Goal: Obtain resource: Download file/media

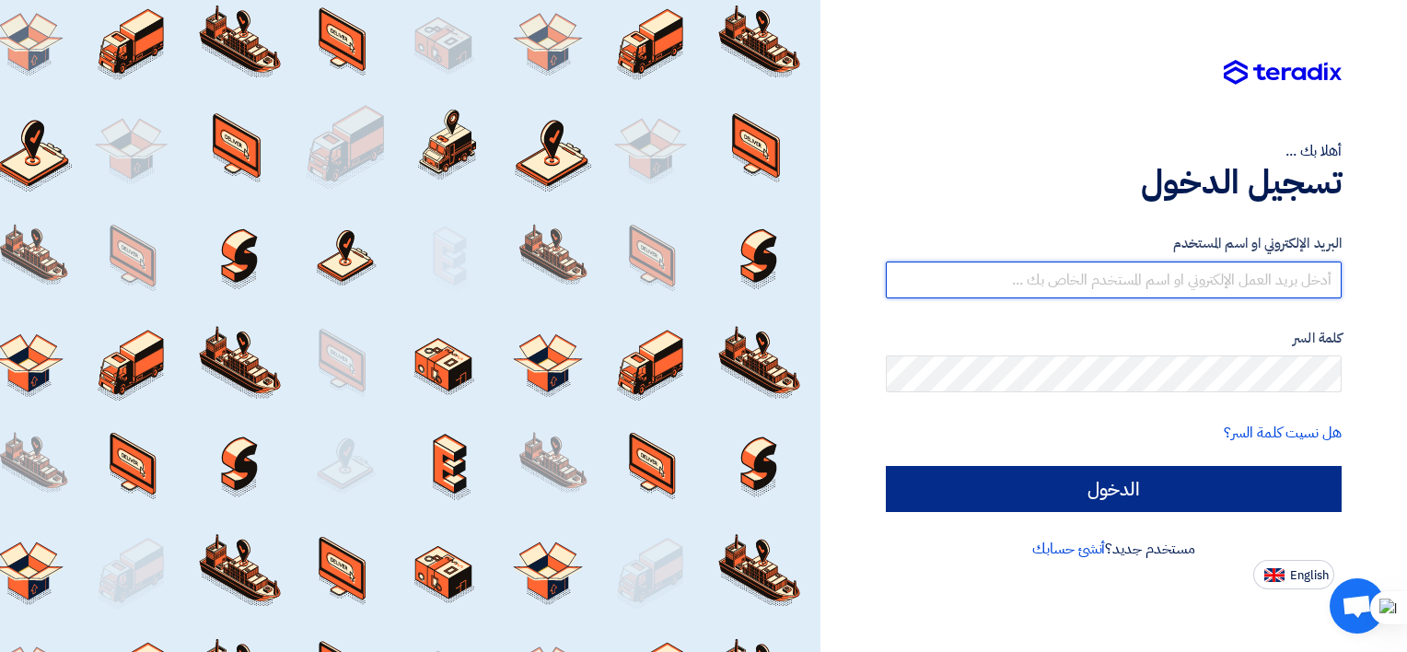
type input "mahmoud.fathy@brandmix-eg.com"
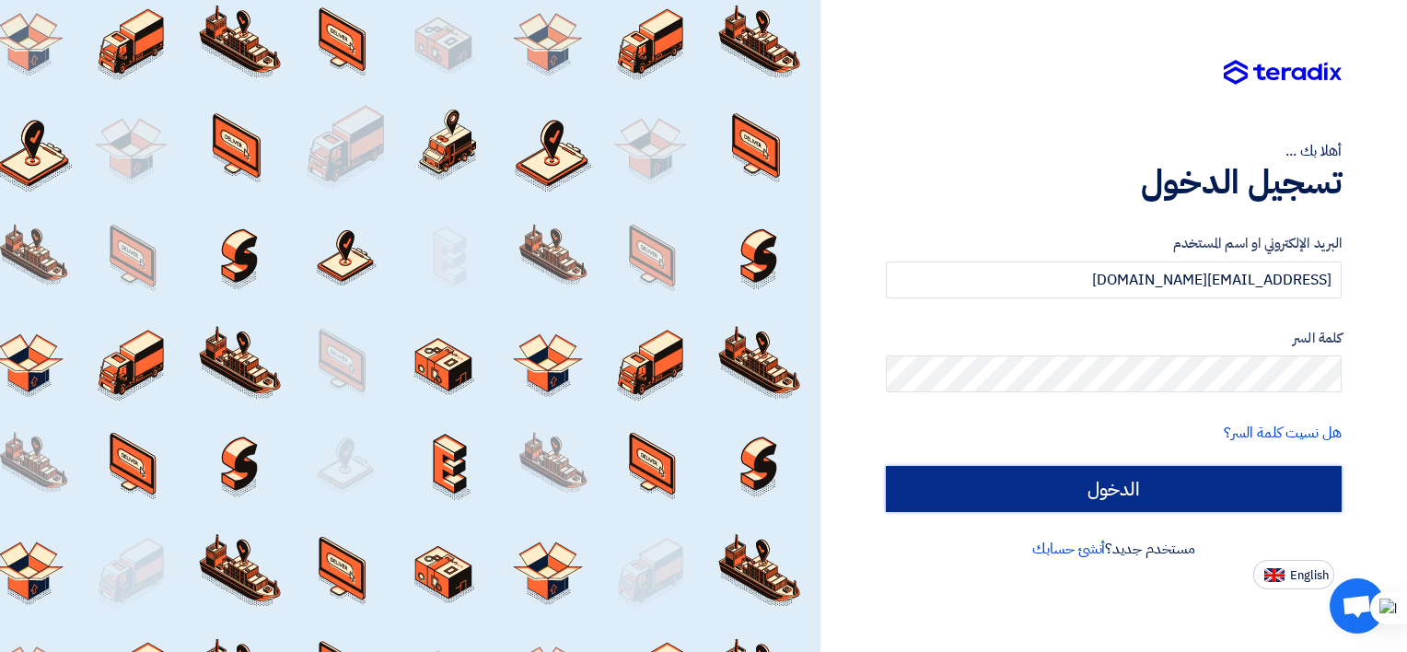
click at [1038, 494] on input "الدخول" at bounding box center [1114, 489] width 456 height 46
type input "Sign in"
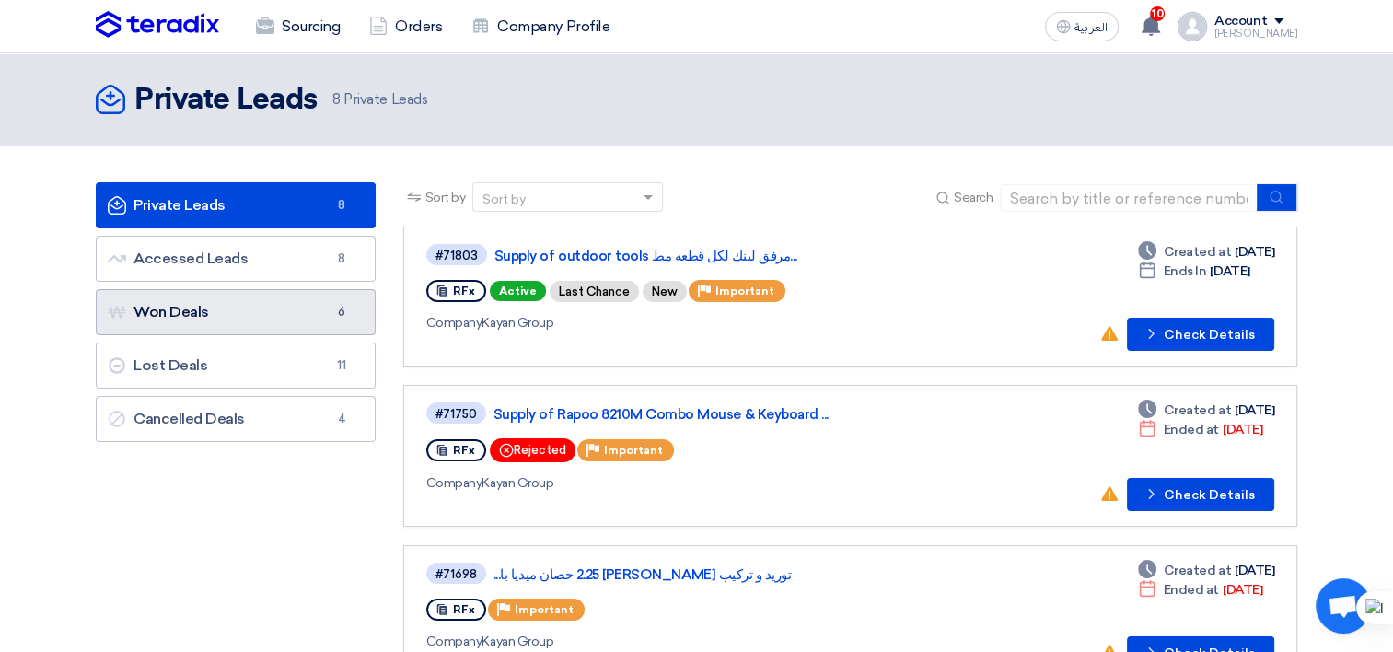
click at [281, 326] on link "Won Deals Won Deals 6" at bounding box center [236, 312] width 280 height 46
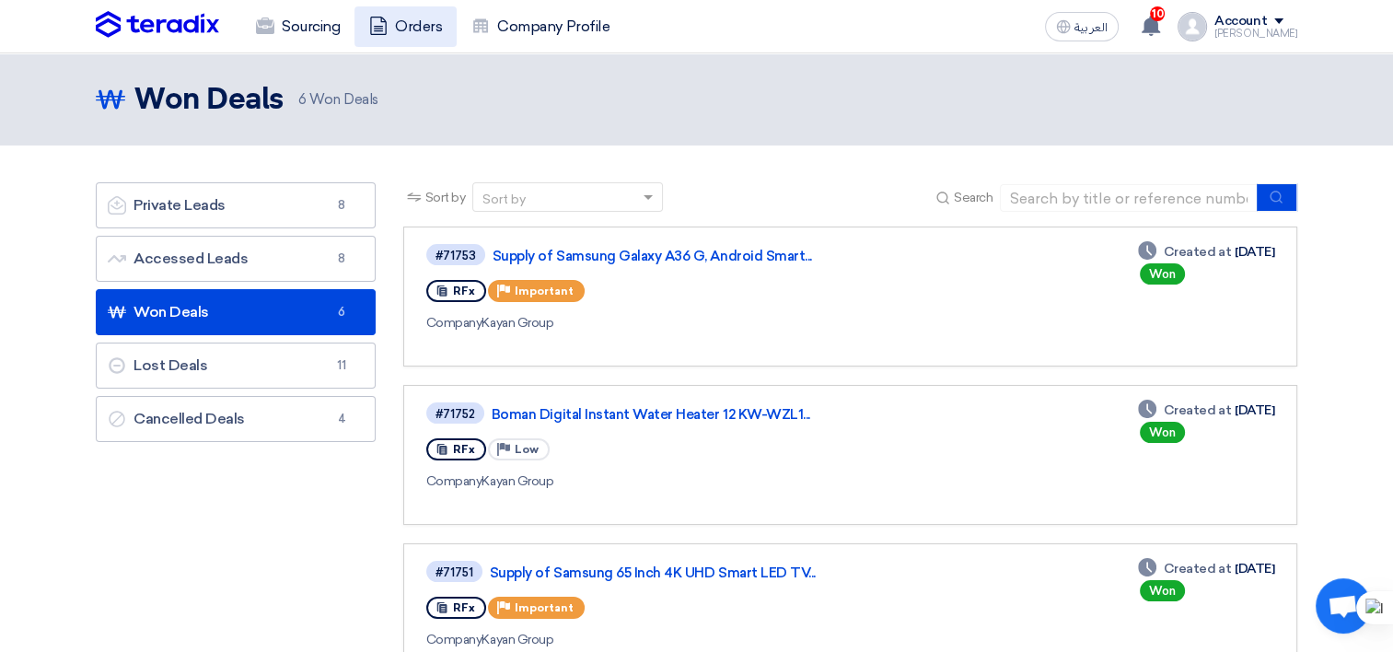
click at [402, 23] on link "Orders" at bounding box center [406, 26] width 102 height 41
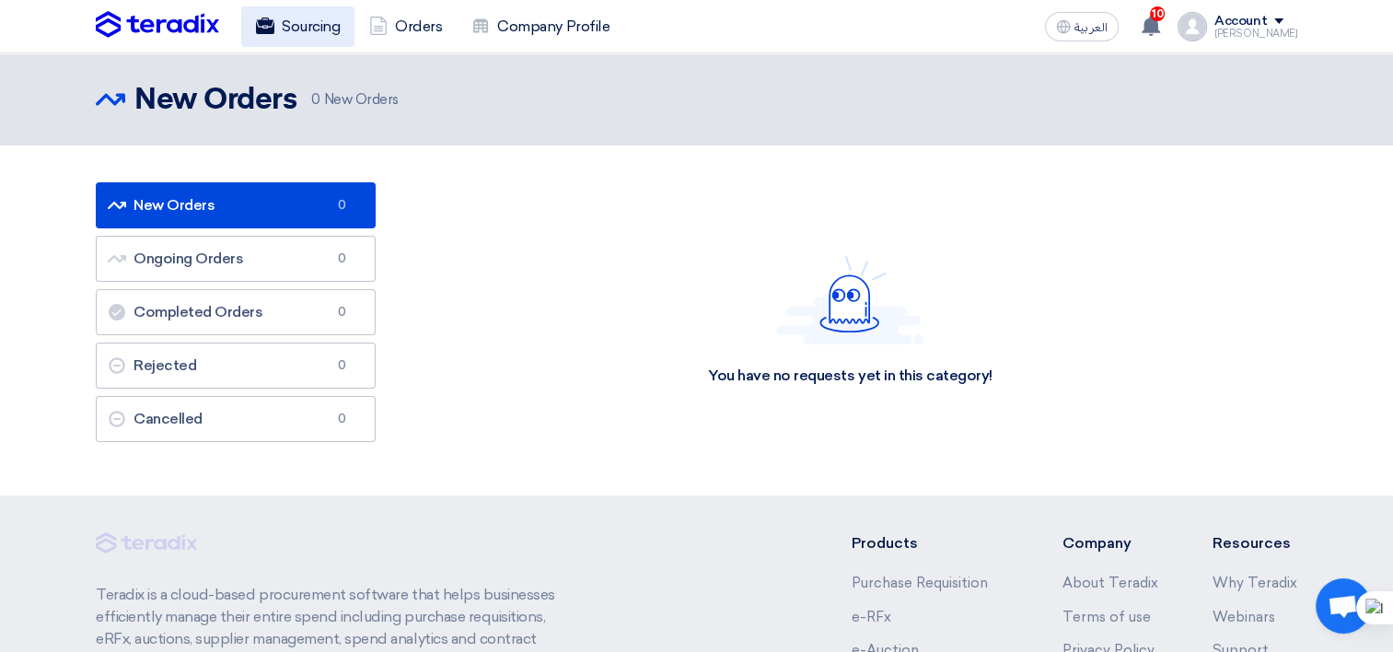
click at [298, 29] on link "Sourcing" at bounding box center [297, 26] width 113 height 41
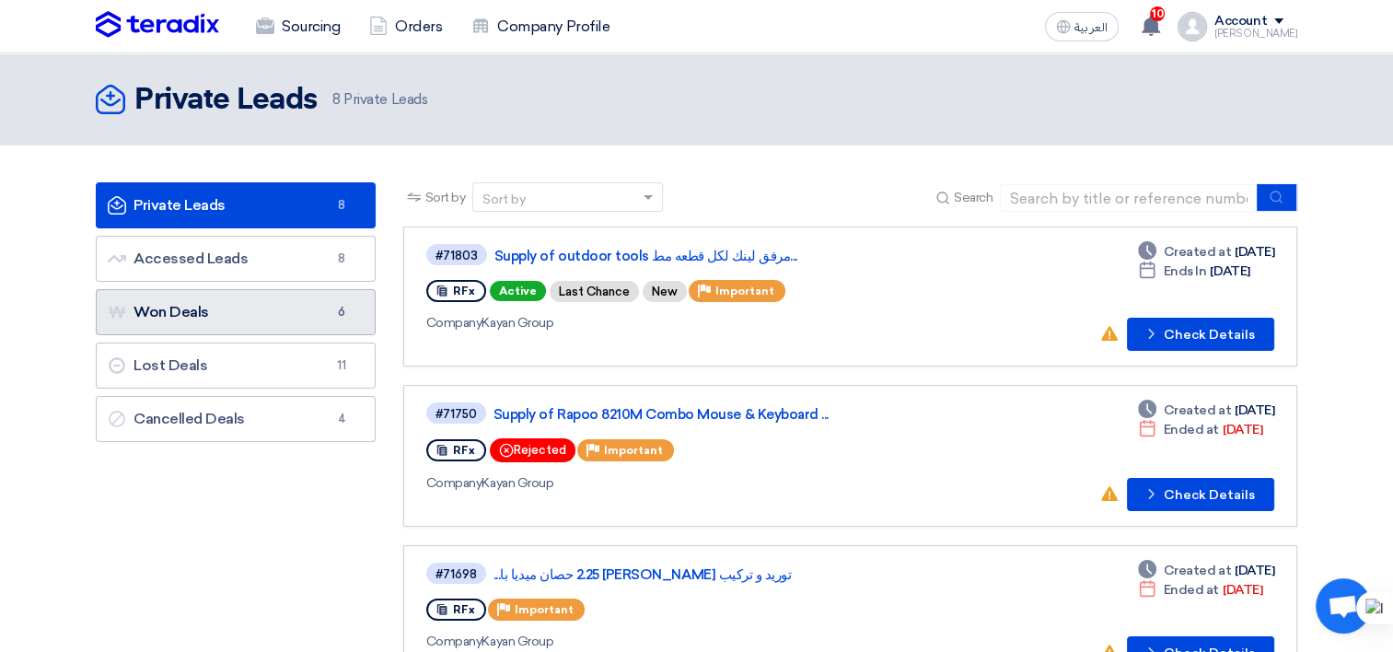
click at [337, 320] on link "Won Deals Won Deals 6" at bounding box center [236, 312] width 280 height 46
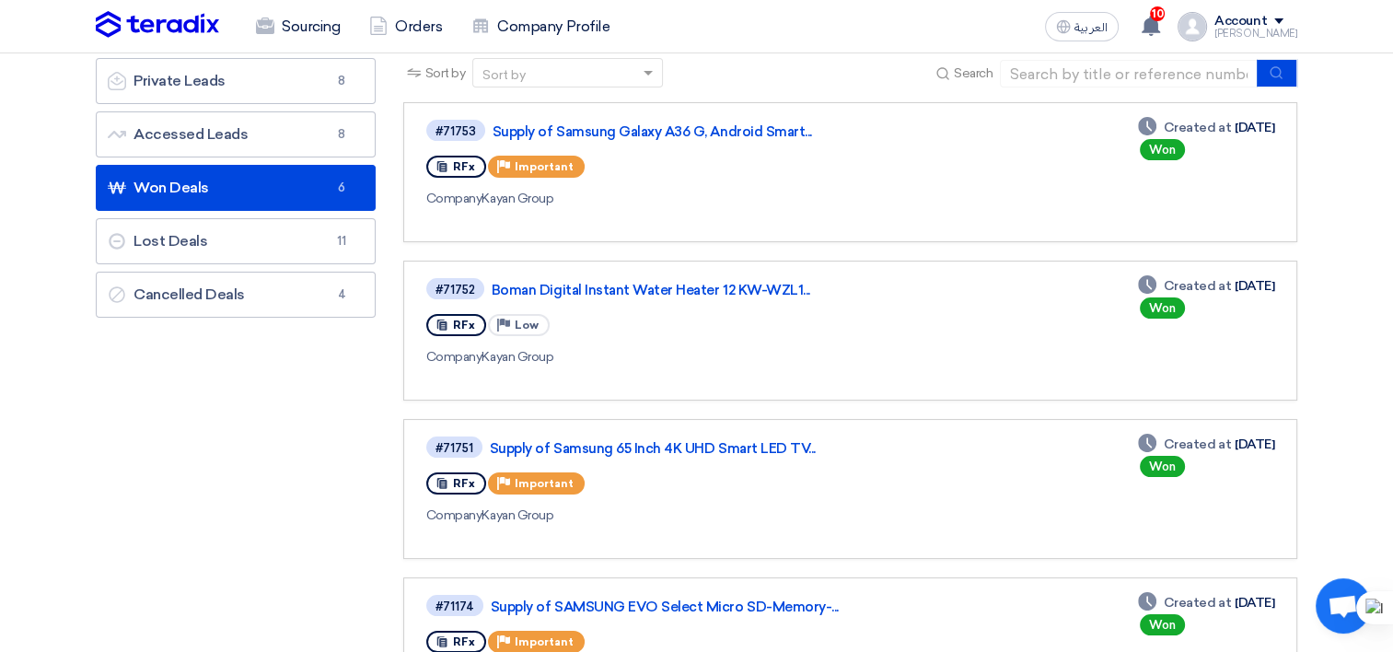
scroll to position [92, 0]
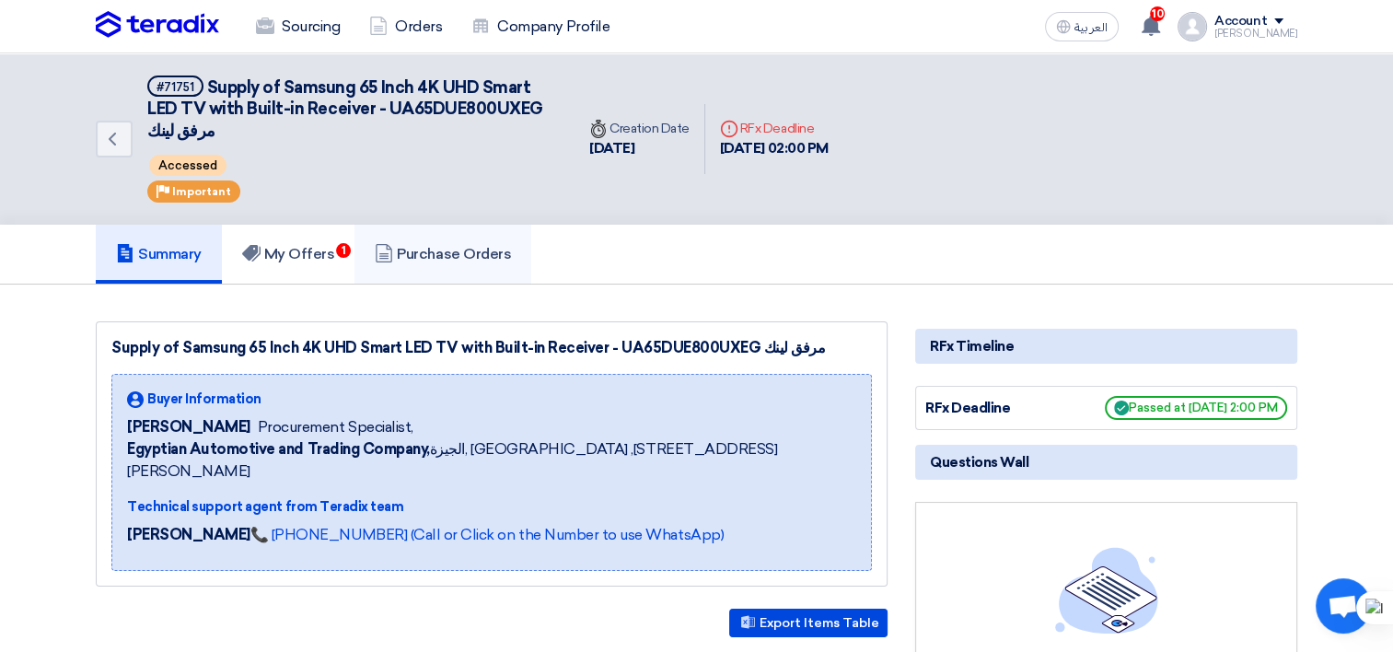
click at [442, 257] on h5 "Purchase Orders" at bounding box center [443, 254] width 136 height 18
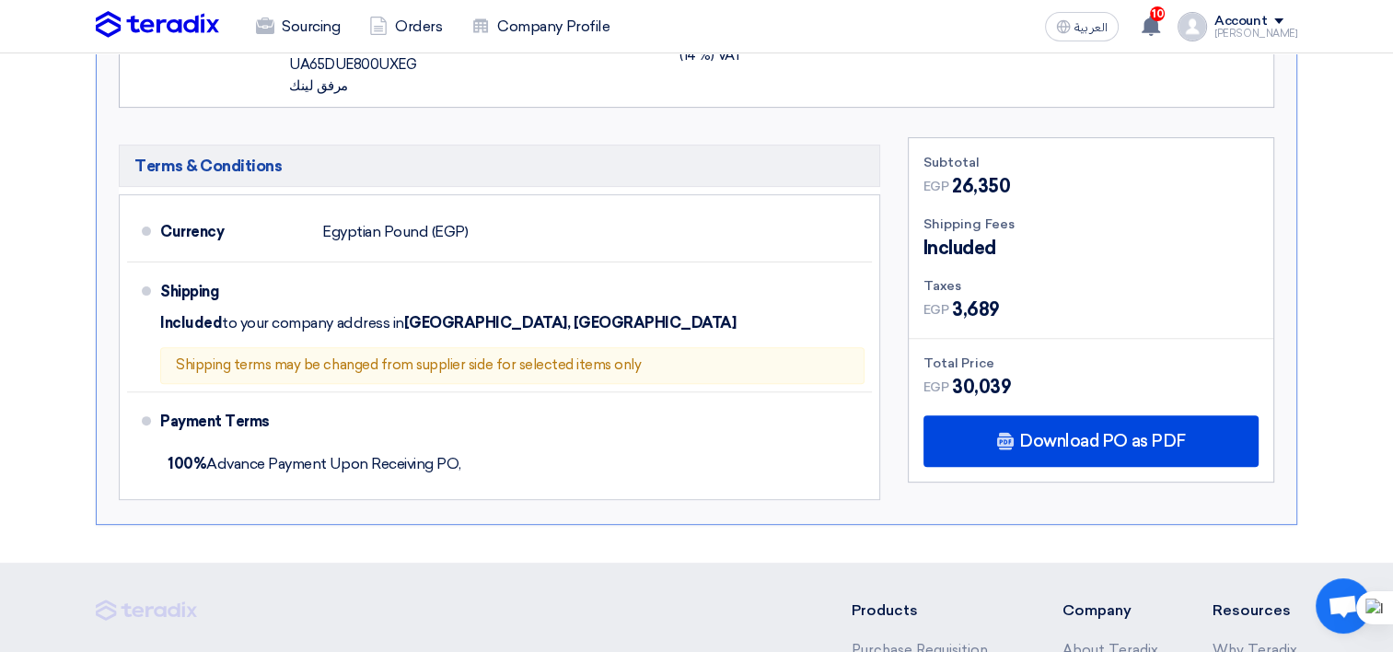
scroll to position [553, 0]
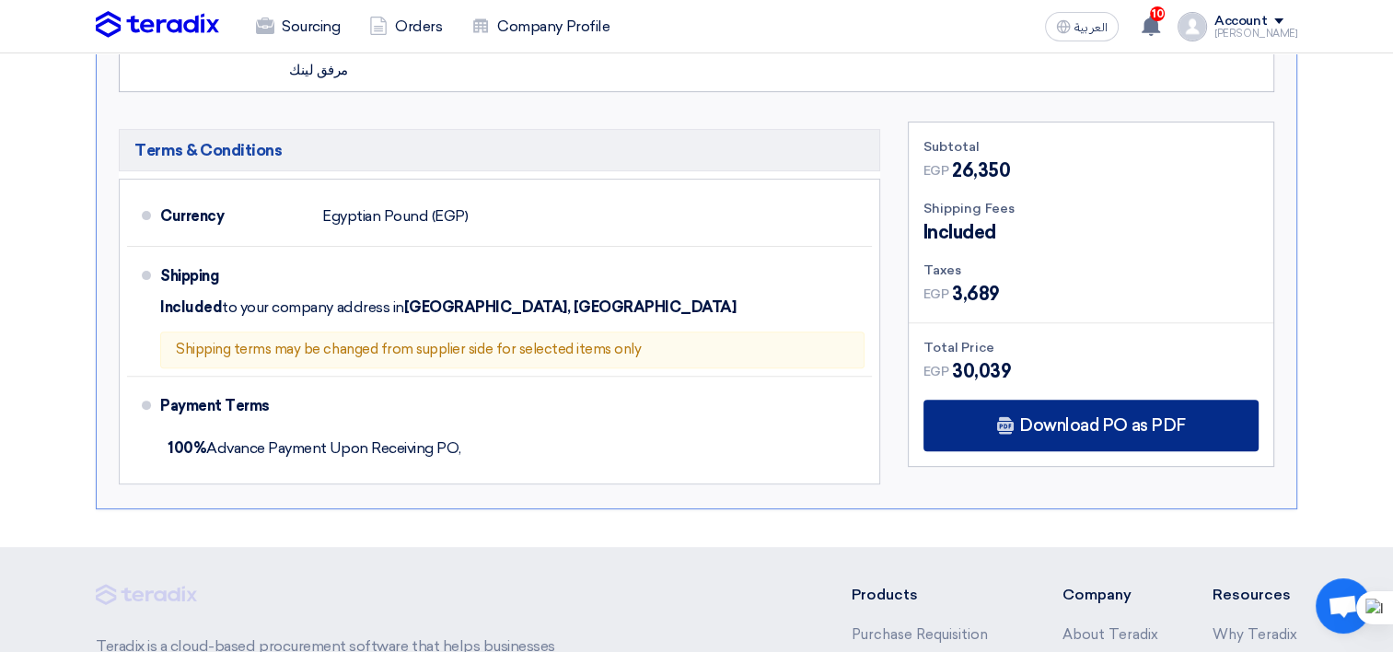
click at [1076, 431] on div "Download PO as PDF" at bounding box center [1091, 426] width 335 height 52
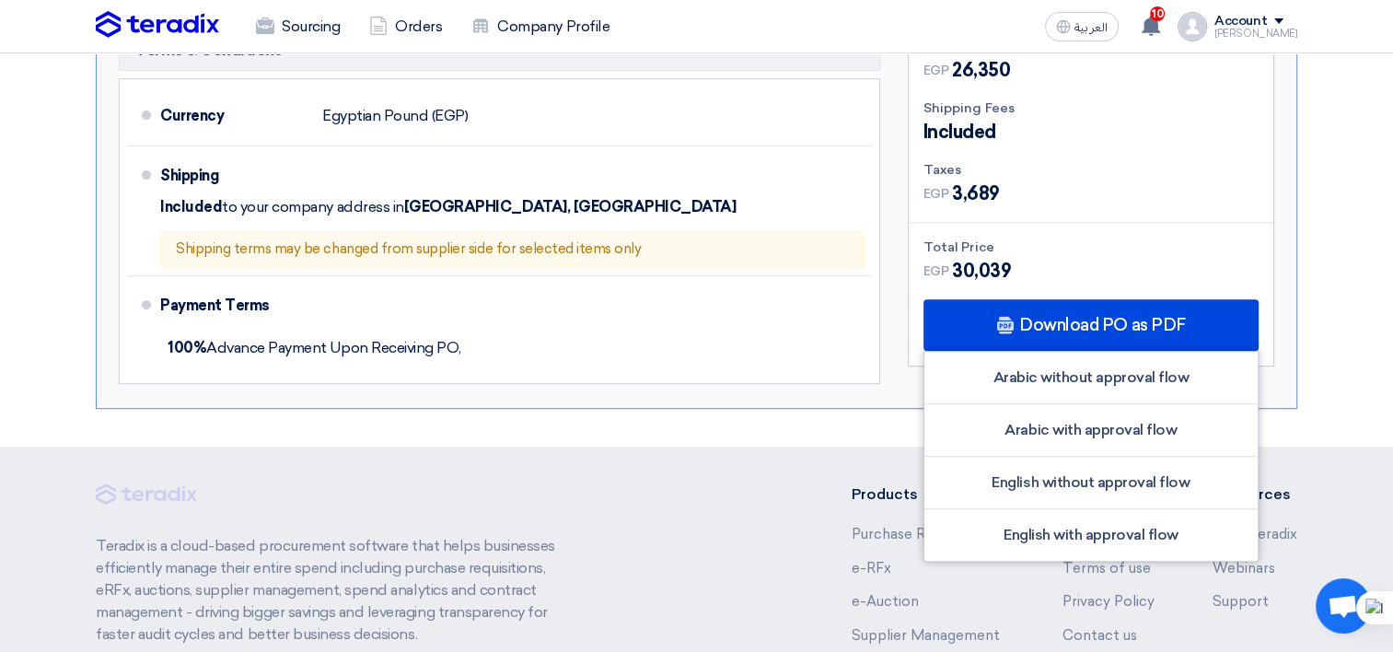
scroll to position [829, 0]
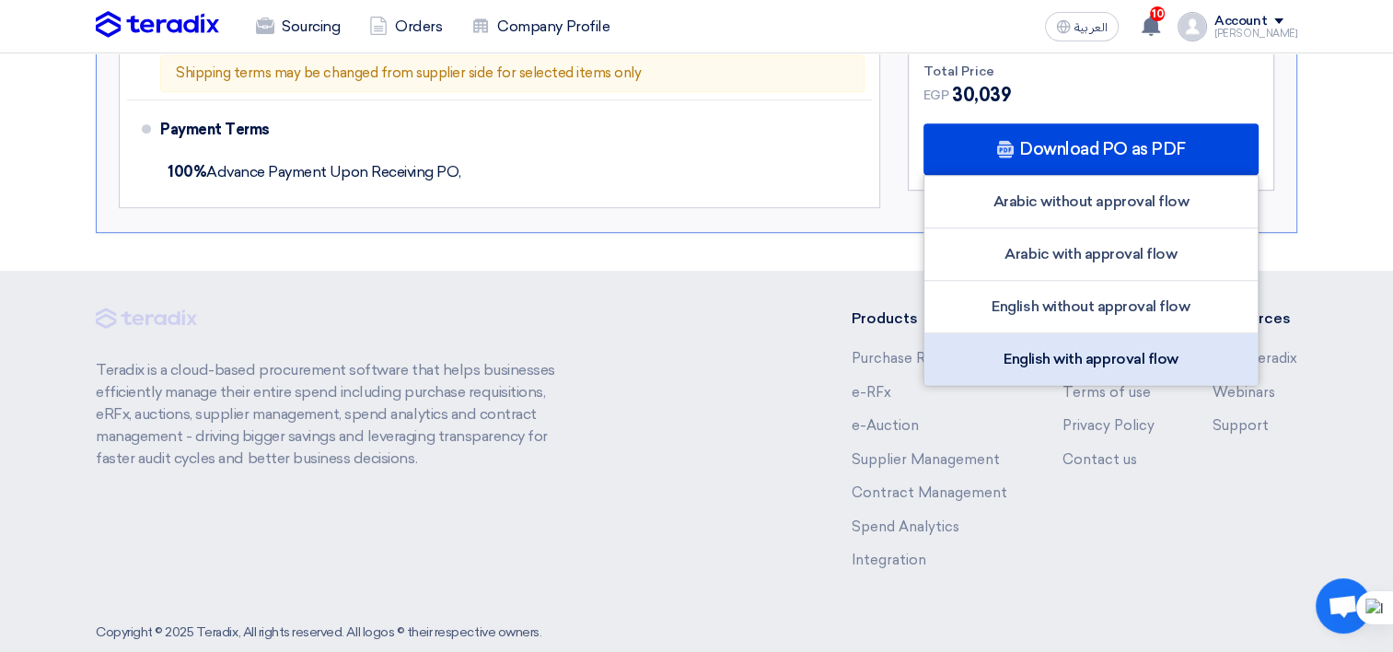
click at [1134, 364] on div "English with approval flow" at bounding box center [1091, 359] width 333 height 52
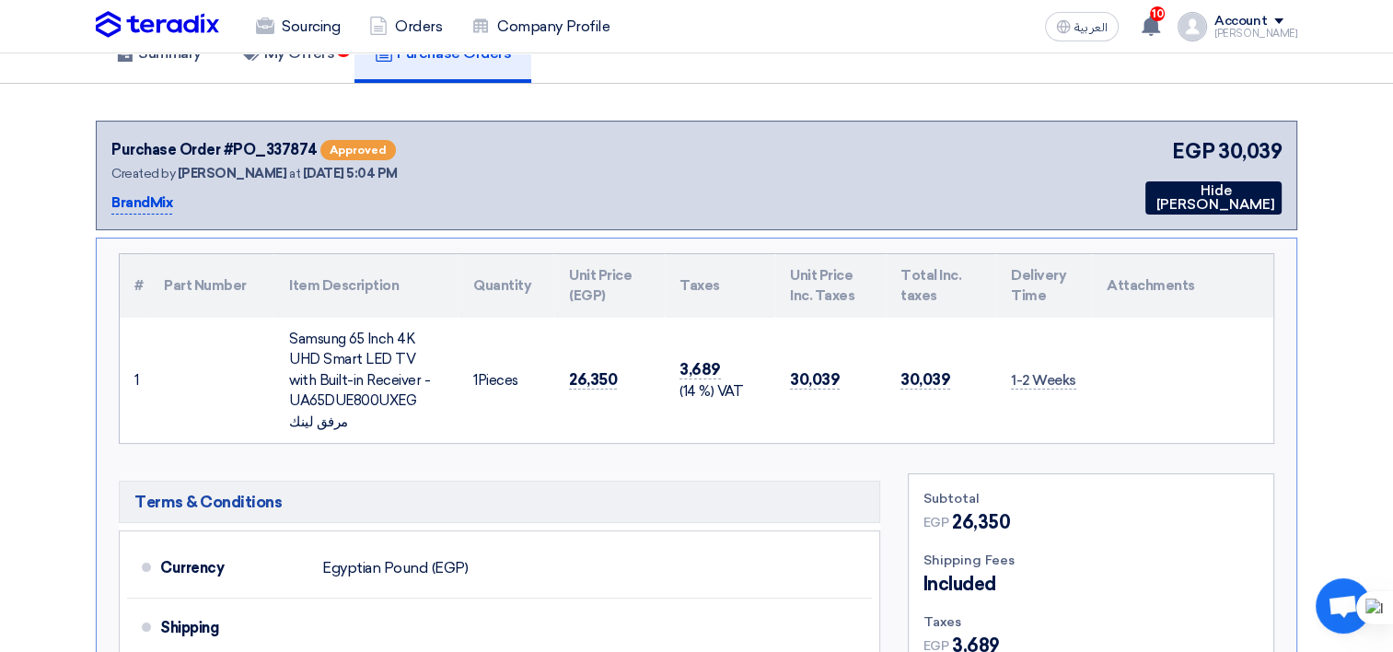
scroll to position [0, 0]
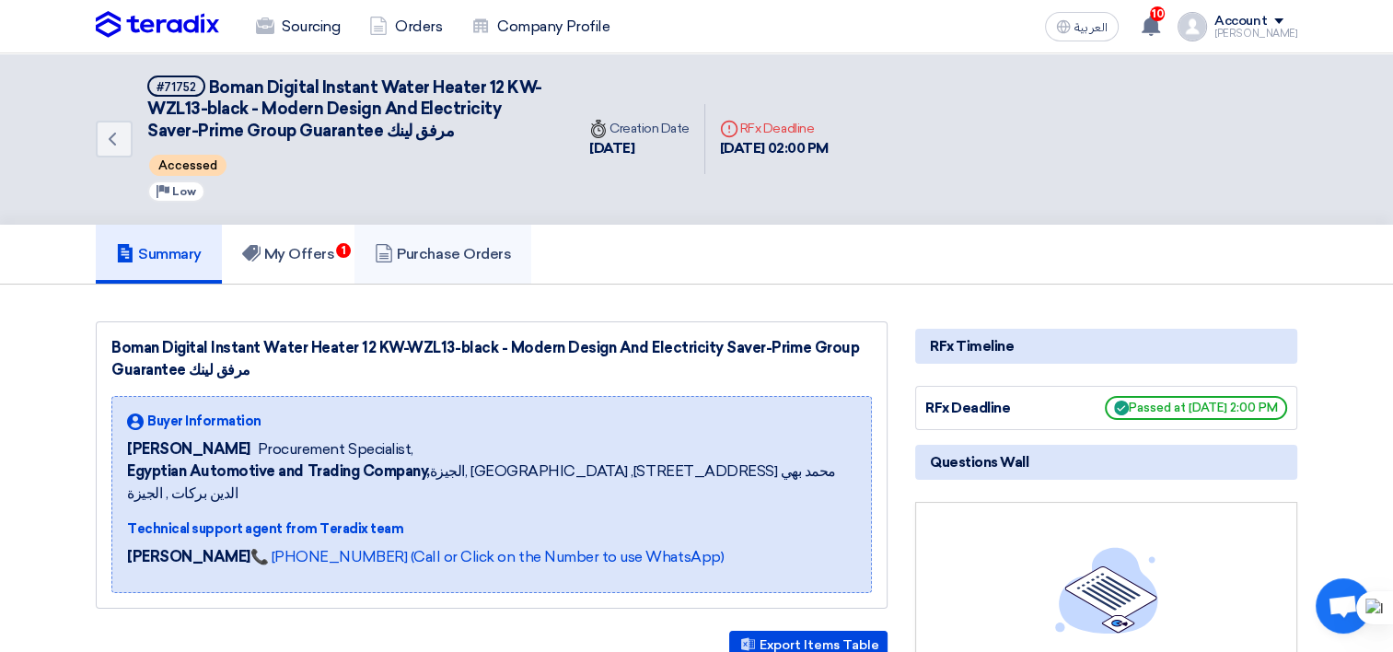
click at [450, 246] on h5 "Purchase Orders" at bounding box center [443, 254] width 136 height 18
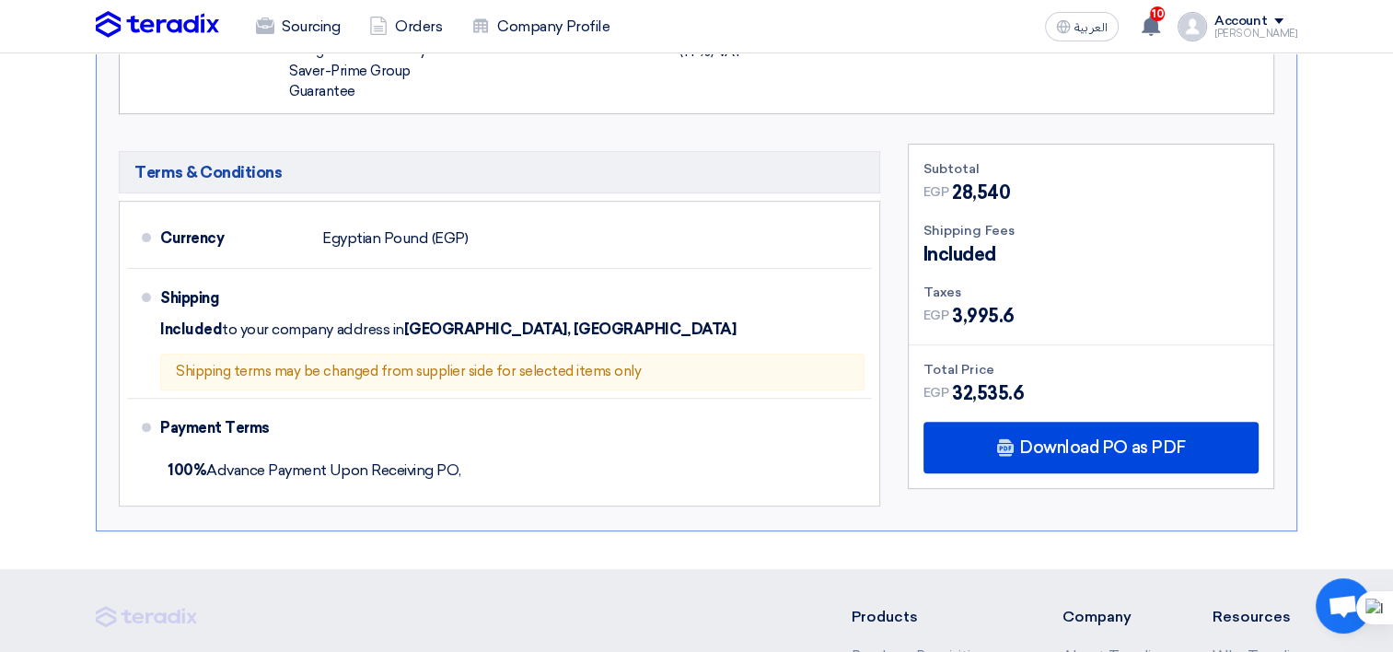
scroll to position [553, 0]
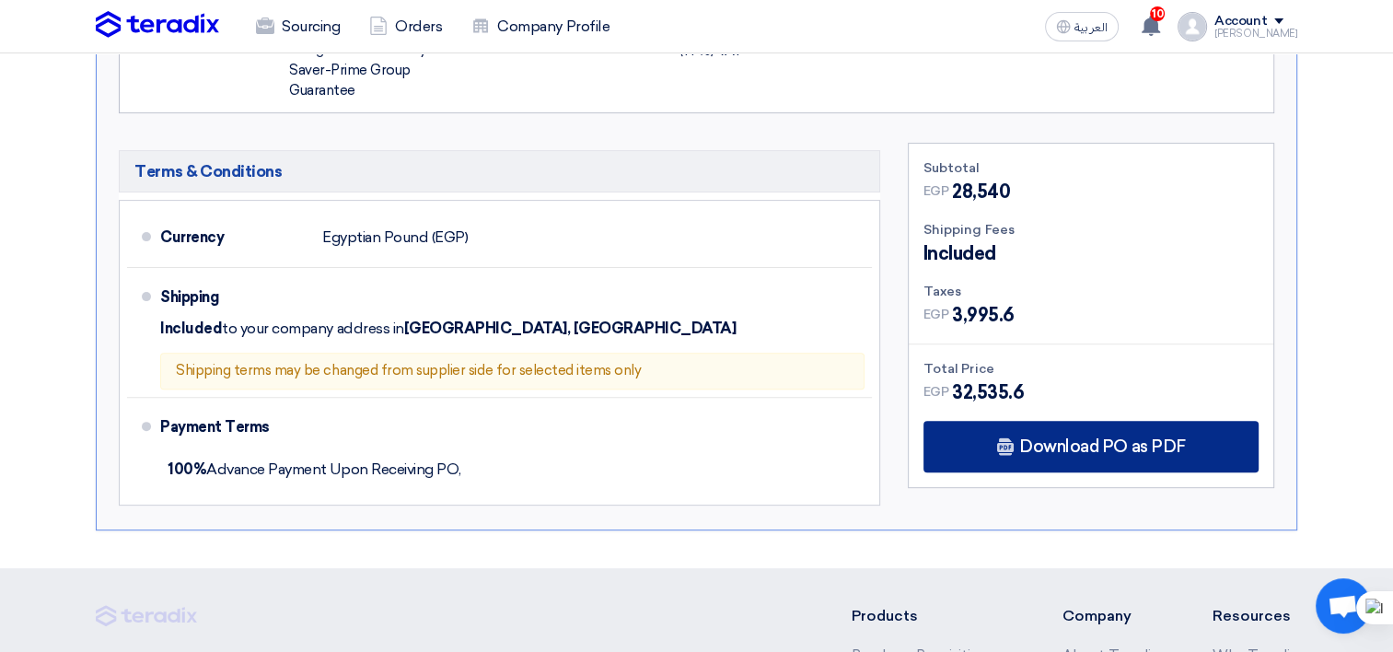
click at [1186, 443] on div "Download PO as PDF" at bounding box center [1091, 447] width 335 height 52
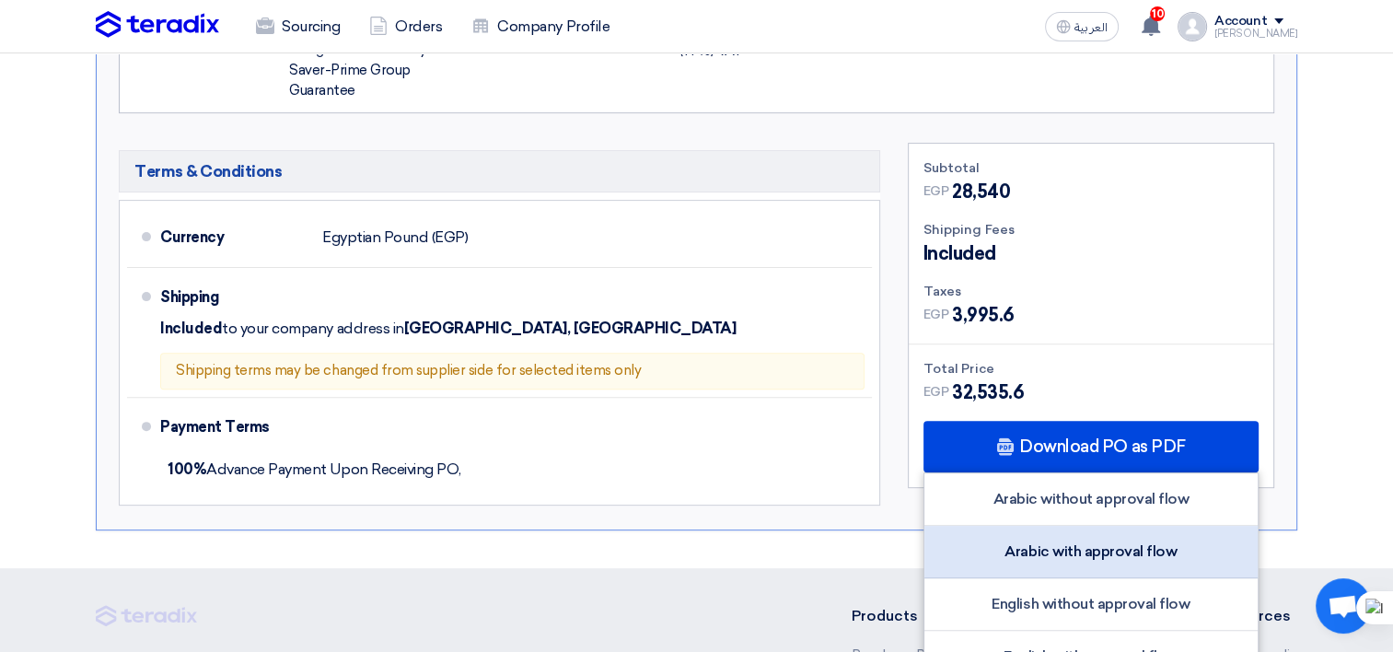
scroll to position [829, 0]
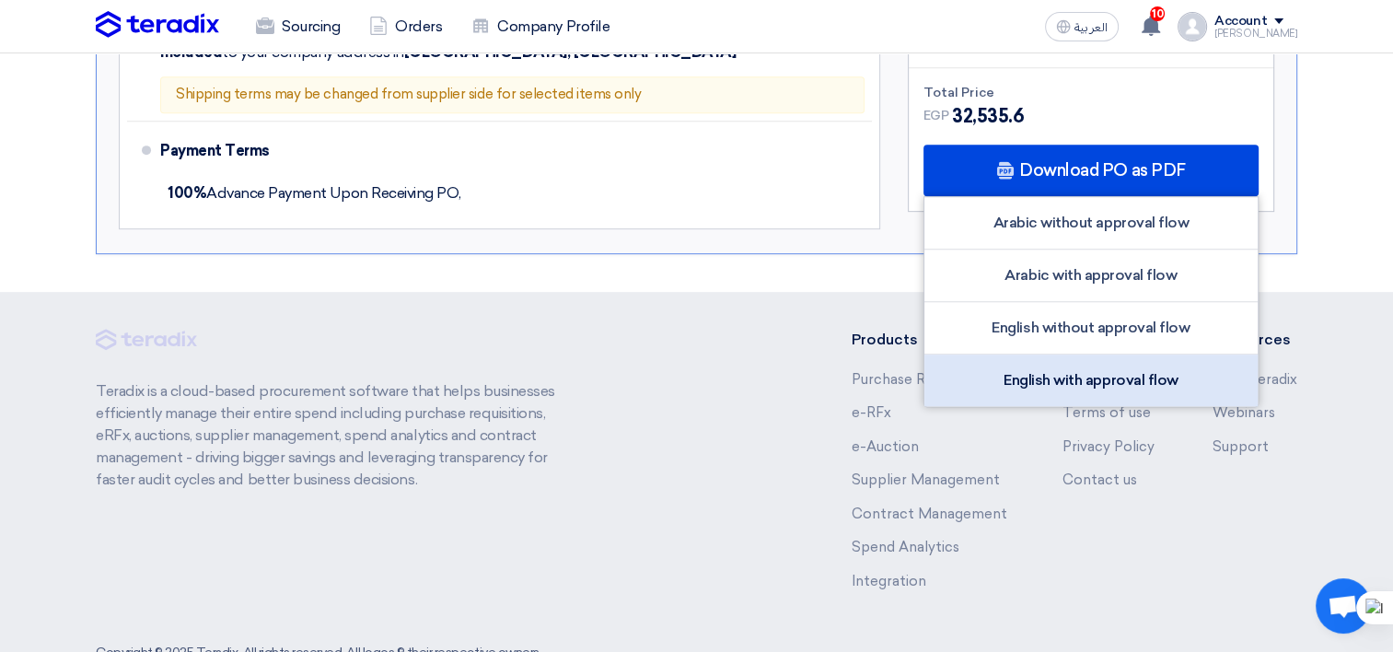
click at [1127, 384] on div "English with approval flow" at bounding box center [1091, 381] width 333 height 52
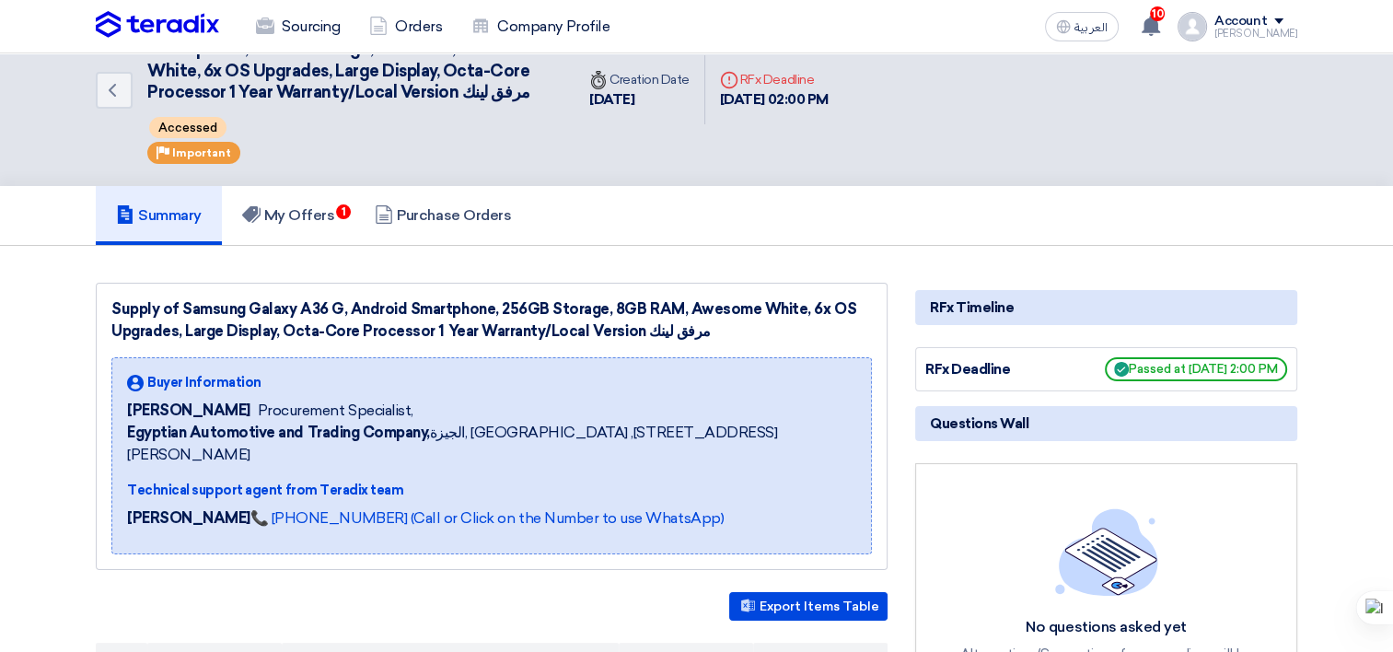
scroll to position [92, 0]
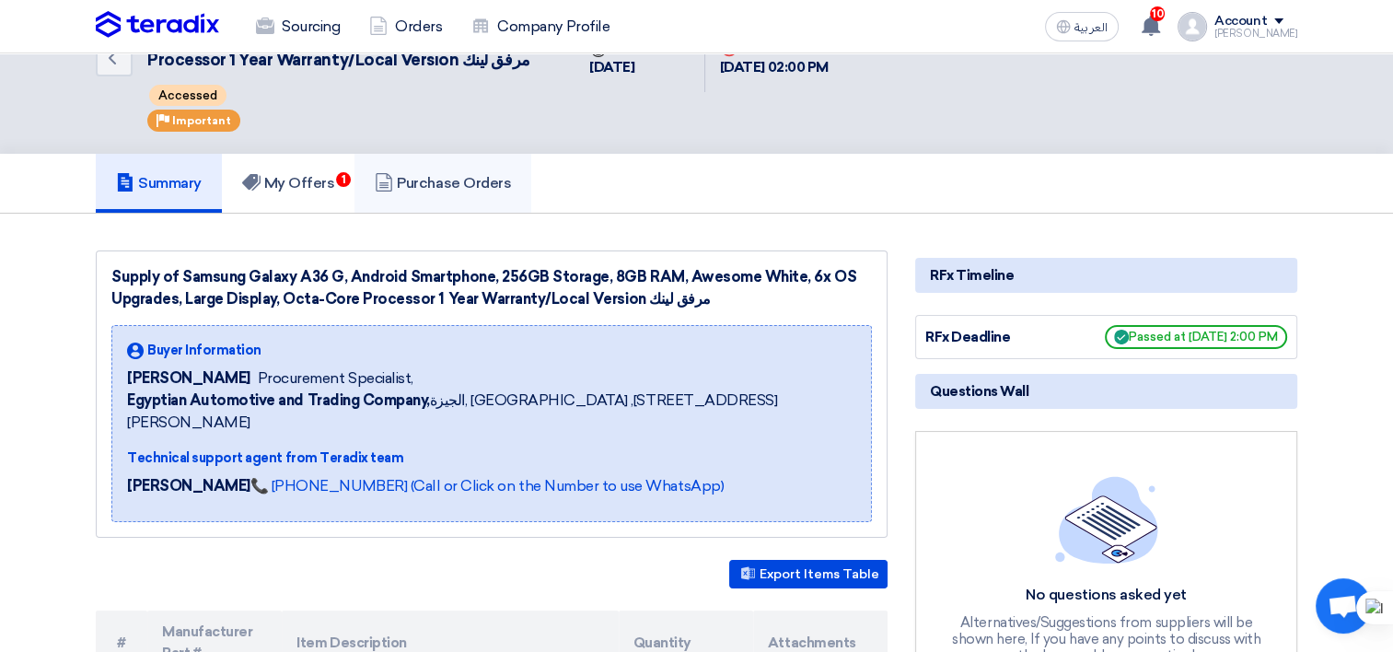
click at [405, 180] on h5 "Purchase Orders" at bounding box center [443, 183] width 136 height 18
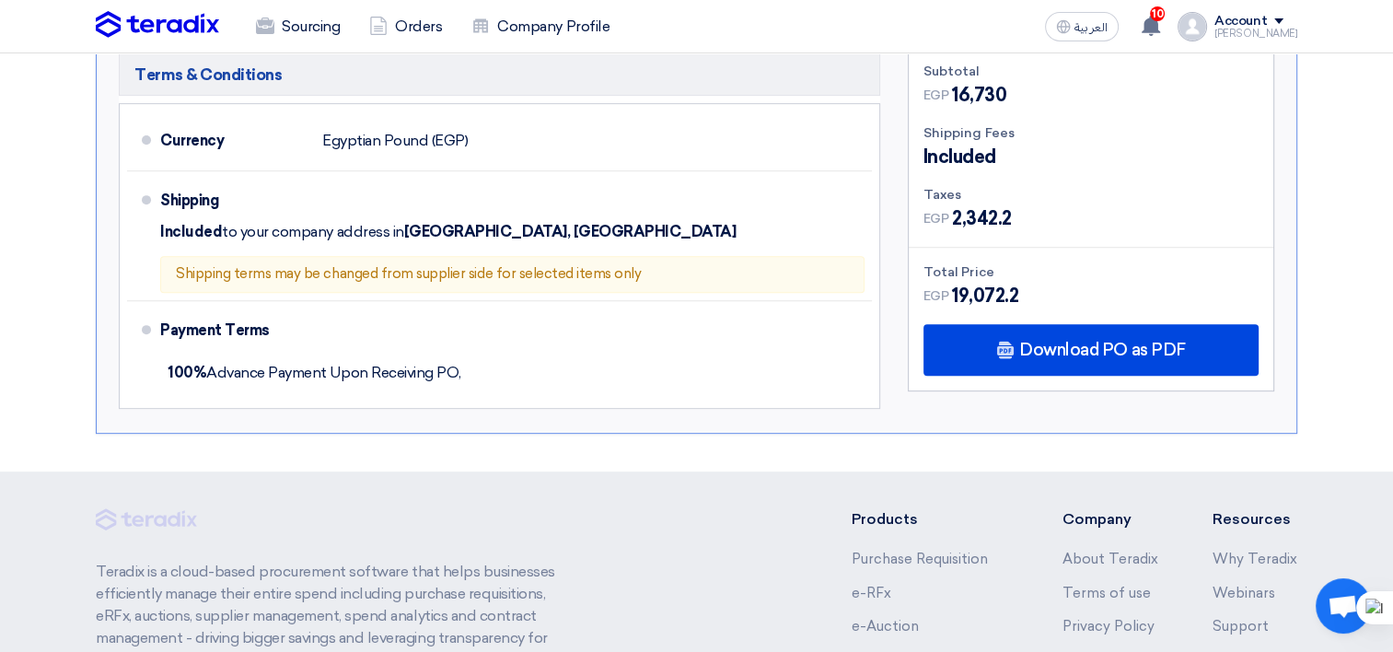
scroll to position [737, 0]
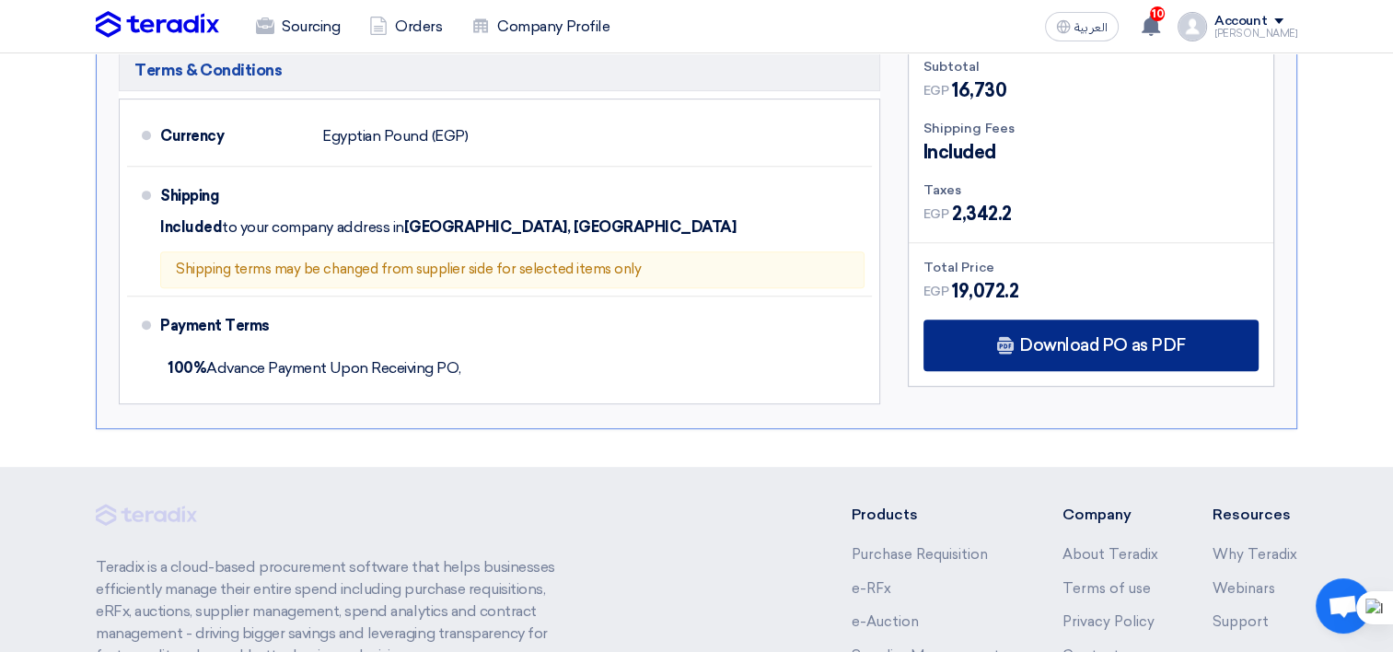
click at [1152, 343] on span "Download PO as PDF" at bounding box center [1102, 345] width 166 height 17
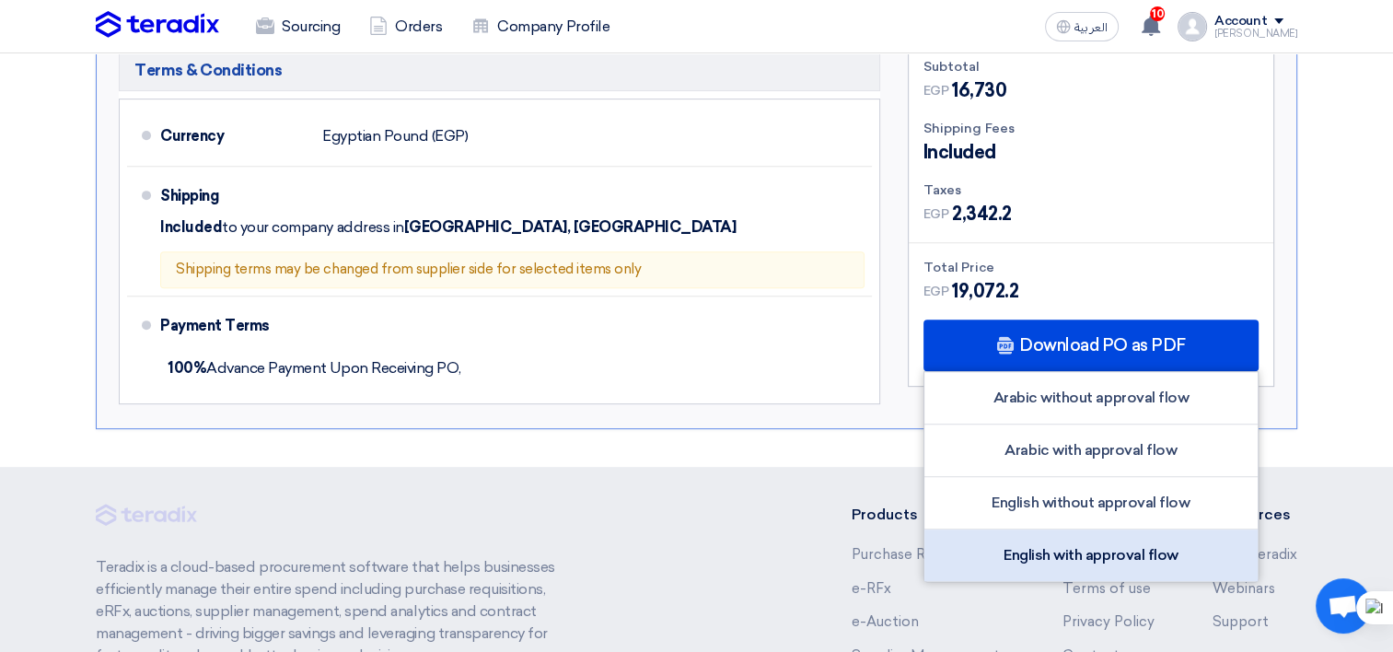
click at [1057, 553] on div "English with approval flow" at bounding box center [1091, 556] width 333 height 52
click at [1043, 548] on div "English with approval flow" at bounding box center [1091, 556] width 333 height 52
